Goal: Task Accomplishment & Management: Manage account settings

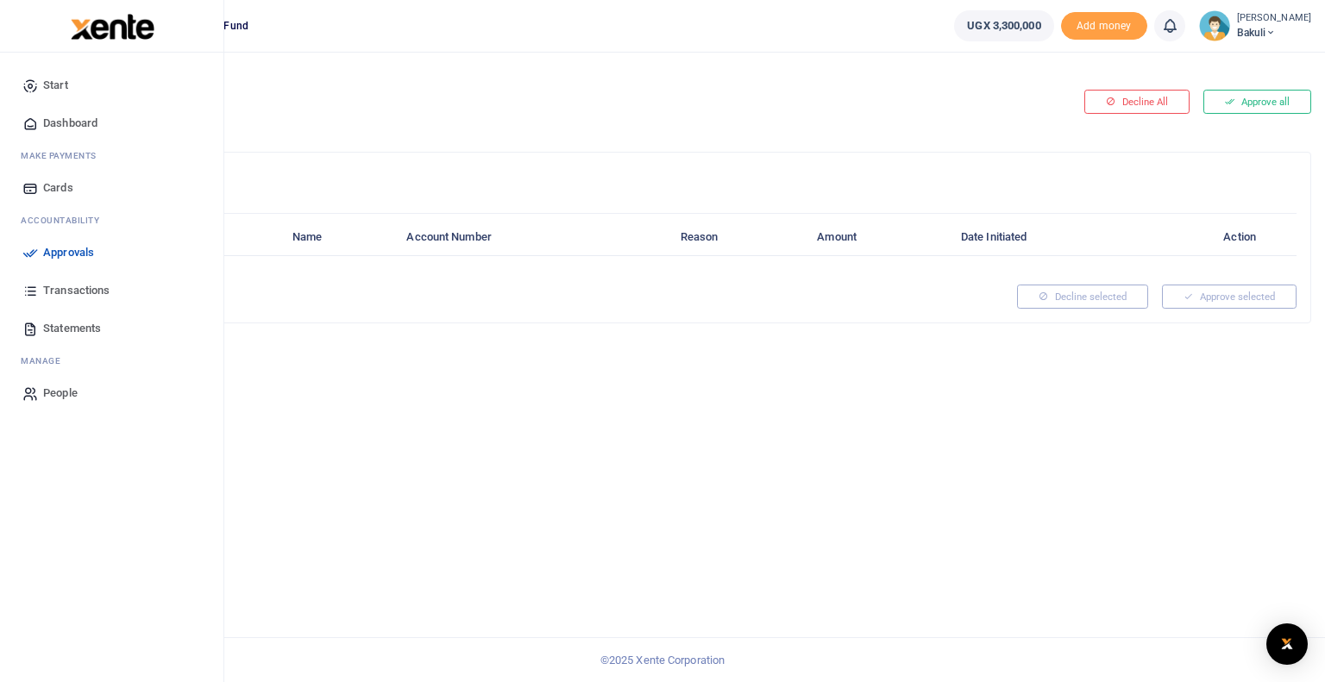
click at [27, 251] on icon at bounding box center [30, 253] width 16 height 16
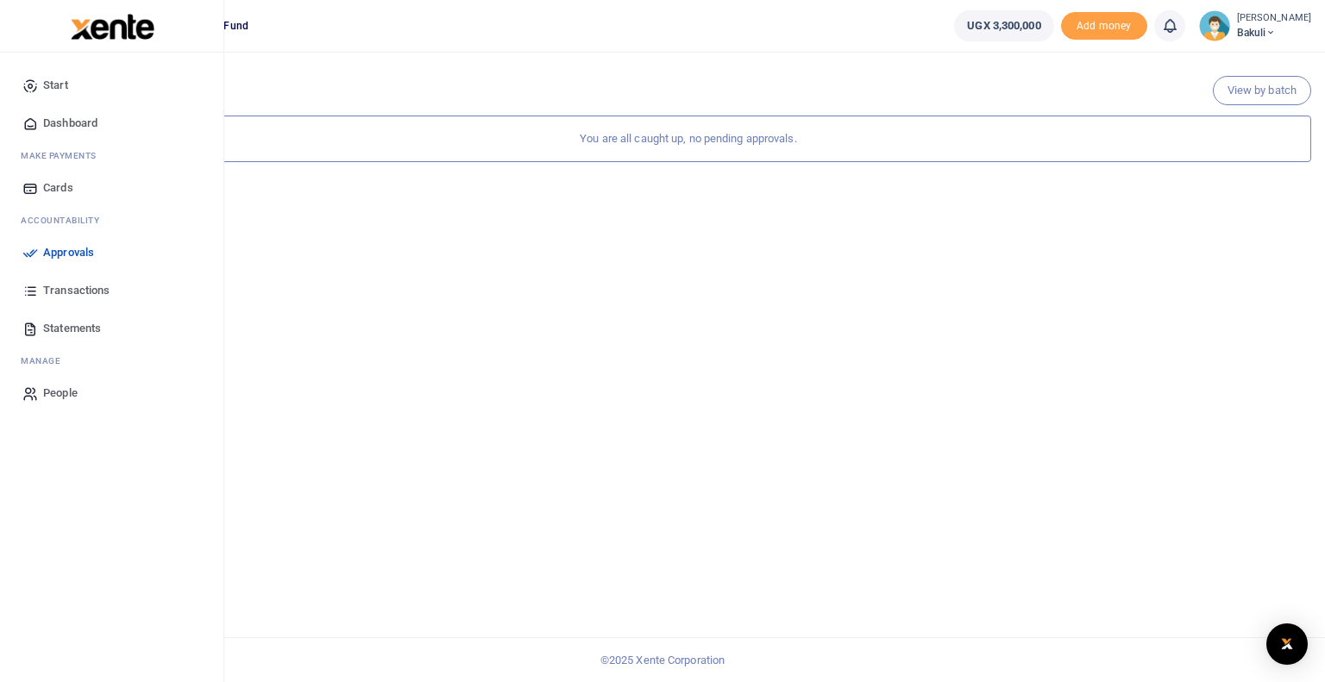
click at [29, 251] on icon at bounding box center [30, 253] width 16 height 16
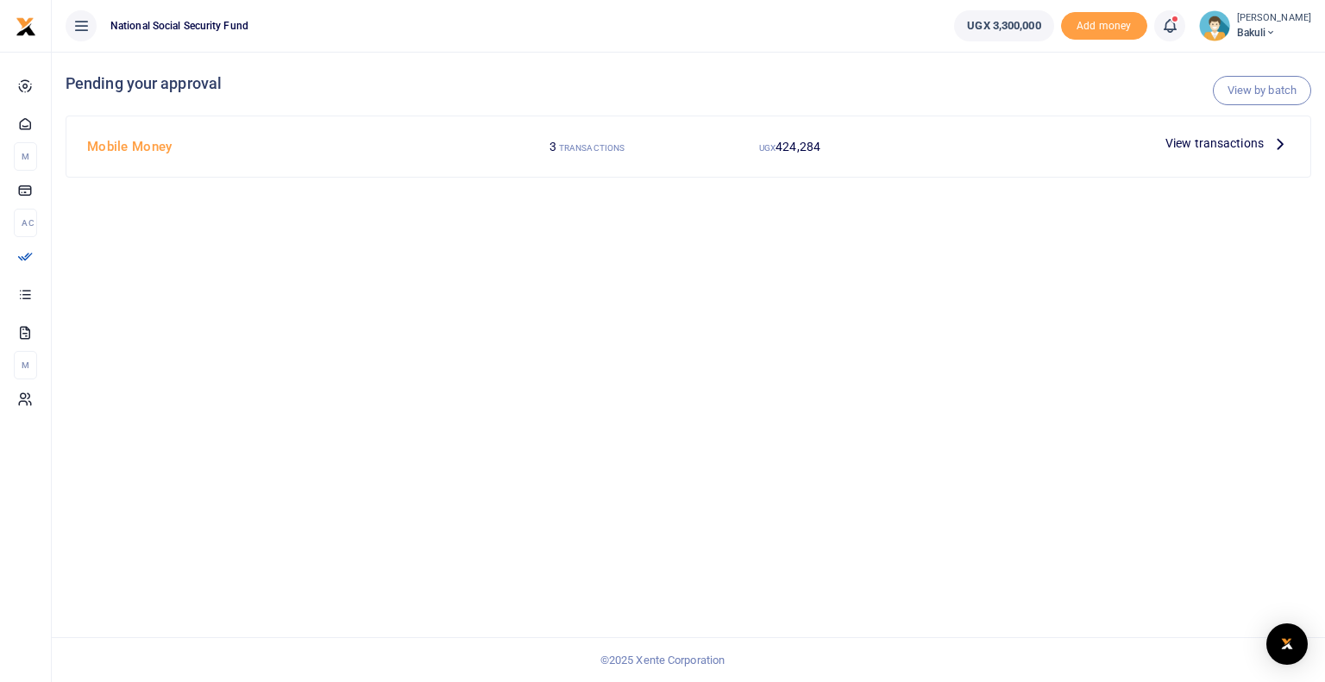
click at [1208, 146] on span "View transactions" at bounding box center [1214, 143] width 98 height 19
